Goal: Task Accomplishment & Management: Manage account settings

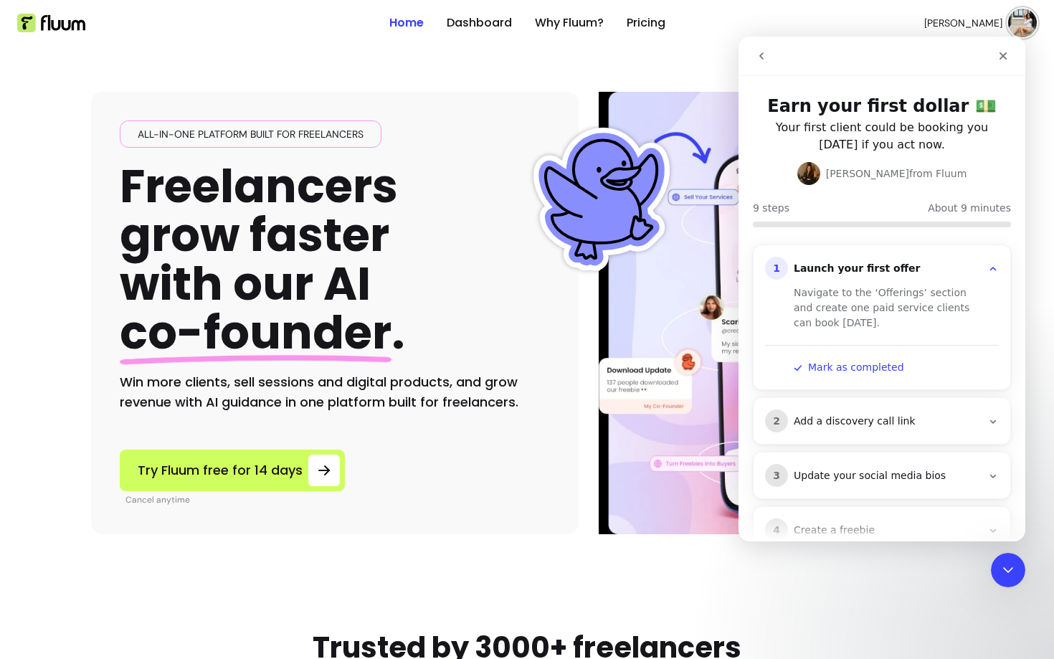
click at [582, 97] on div "All-in-one platform built for freelancers Freelancers grow faster with our AI c…" at bounding box center [526, 290] width 871 height 488
click at [1002, 56] on icon "Close" at bounding box center [1003, 56] width 8 height 8
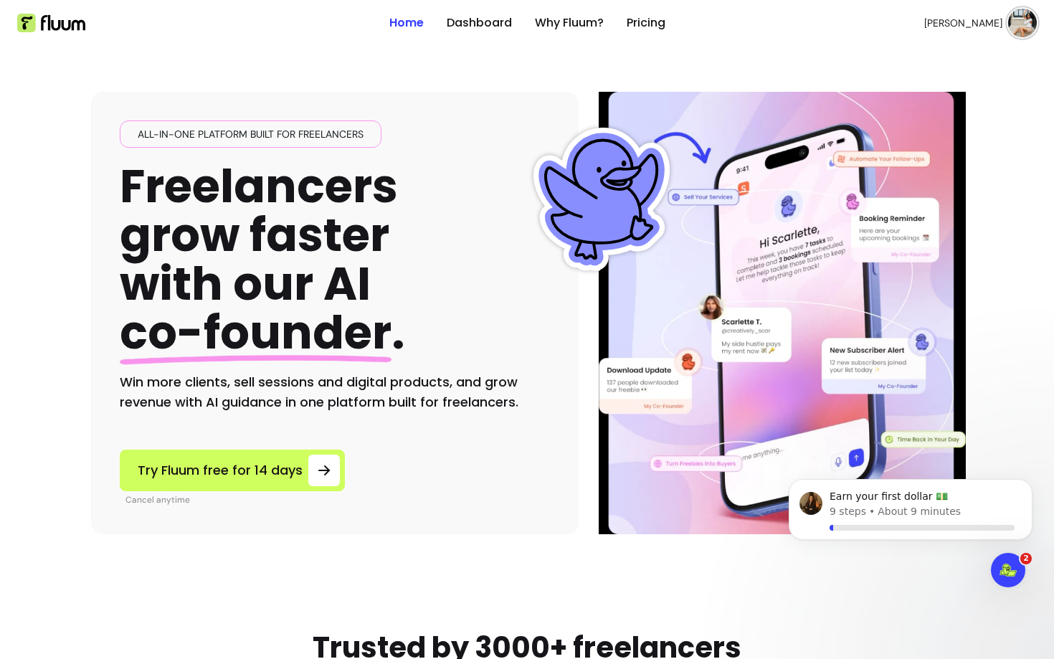
click at [1025, 32] on img at bounding box center [1022, 23] width 29 height 29
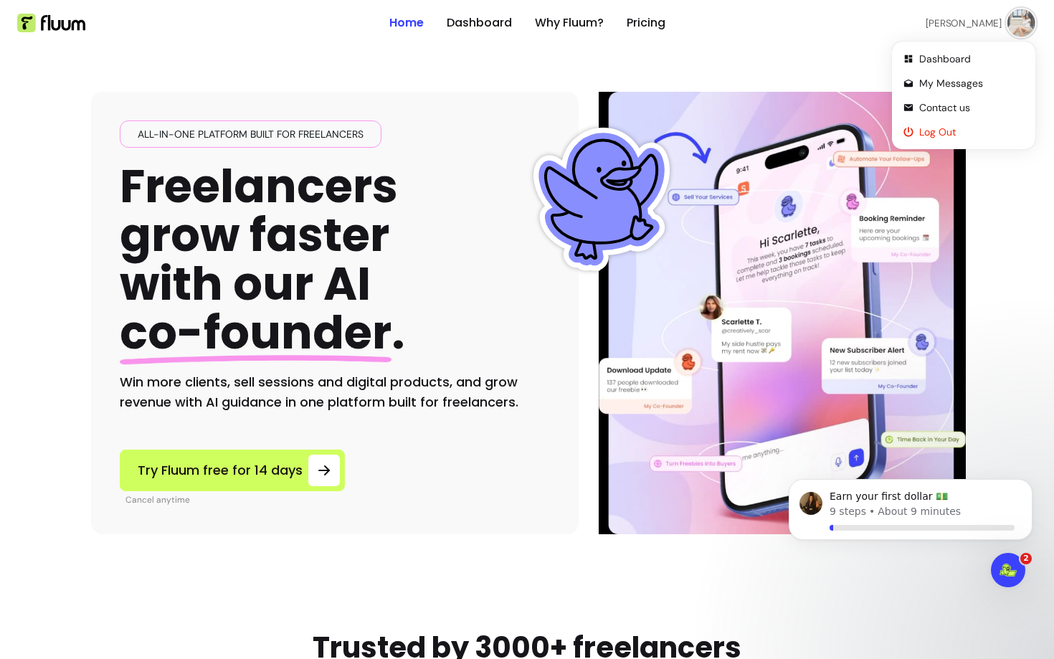
click at [935, 130] on span "Log Out" at bounding box center [971, 132] width 105 height 14
